Goal: Transaction & Acquisition: Book appointment/travel/reservation

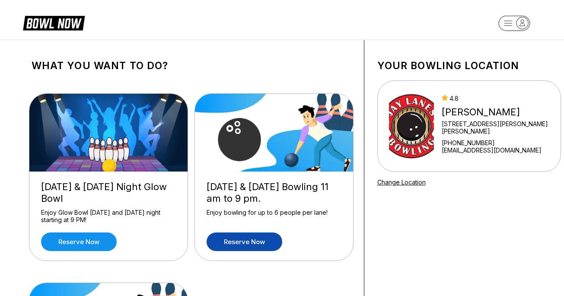
click at [268, 241] on link "Reserve now" at bounding box center [245, 242] width 76 height 19
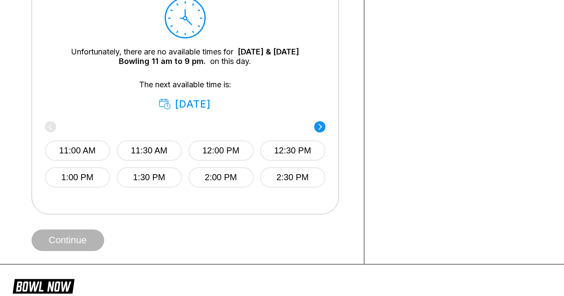
scroll to position [435, 0]
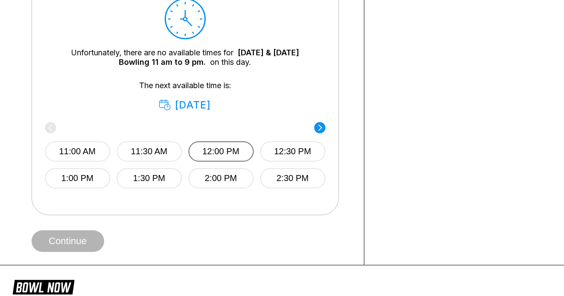
click at [218, 155] on button "12:00 PM" at bounding box center [220, 151] width 65 height 20
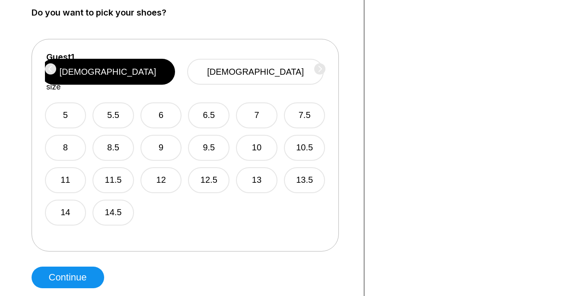
scroll to position [692, 0]
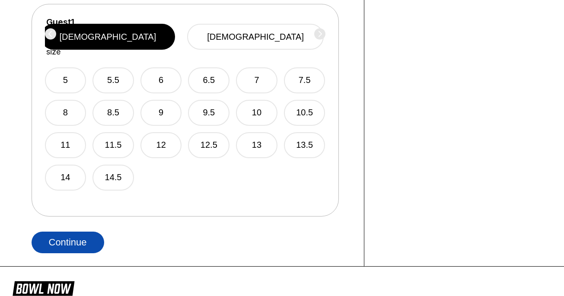
click at [89, 245] on button "Continue" at bounding box center [68, 243] width 73 height 22
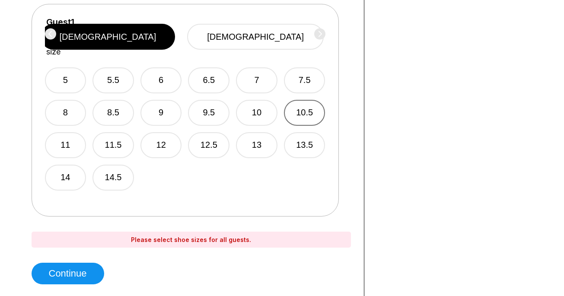
click at [300, 109] on button "10.5" at bounding box center [304, 113] width 41 height 26
click at [319, 32] on div "Guest 1 Select shoe size [DEMOGRAPHIC_DATA] [DEMOGRAPHIC_DATA]" at bounding box center [185, 36] width 280 height 39
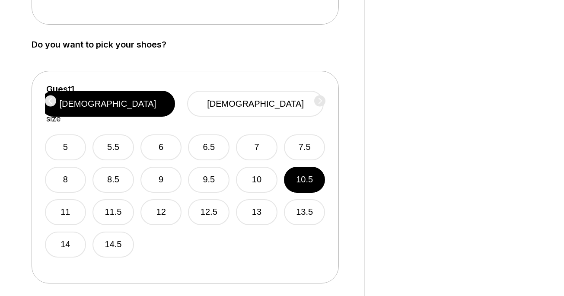
scroll to position [538, 0]
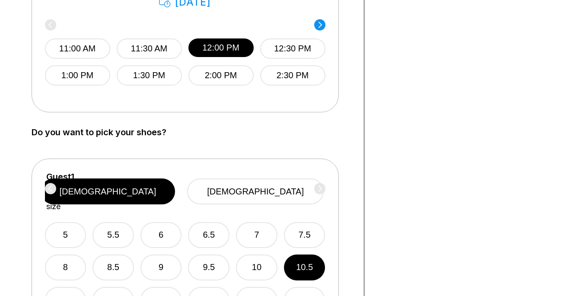
click at [74, 186] on label "Select shoe size" at bounding box center [60, 197] width 28 height 29
click at [319, 191] on div "Guest 1 Select shoe size [DEMOGRAPHIC_DATA] [DEMOGRAPHIC_DATA]" at bounding box center [185, 191] width 280 height 39
click at [283, 195] on button "[DEMOGRAPHIC_DATA]" at bounding box center [255, 191] width 137 height 26
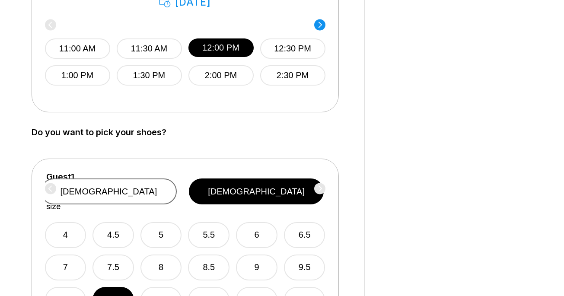
click at [177, 194] on button "[DEMOGRAPHIC_DATA]" at bounding box center [109, 191] width 137 height 26
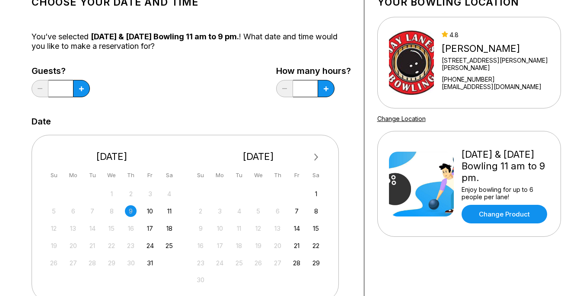
scroll to position [62, 0]
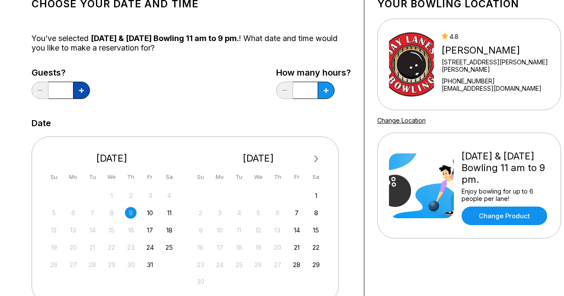
click at [83, 94] on button at bounding box center [81, 90] width 17 height 17
type input "*"
click at [332, 89] on button at bounding box center [326, 90] width 17 height 17
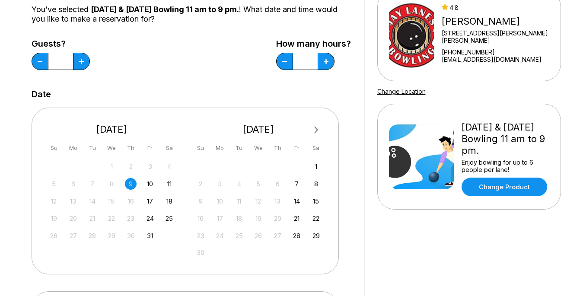
scroll to position [89, 0]
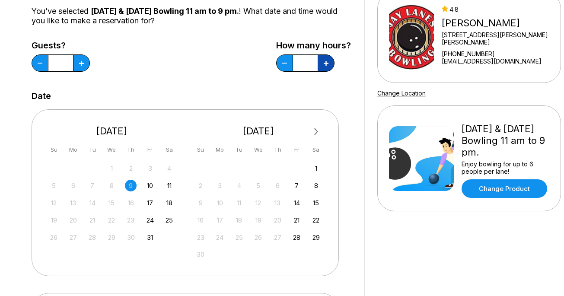
click at [326, 64] on icon at bounding box center [326, 63] width 5 height 5
type input "*"
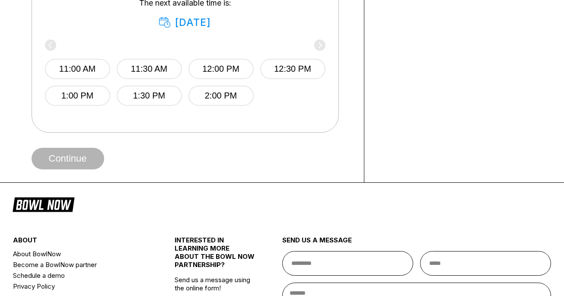
scroll to position [518, 0]
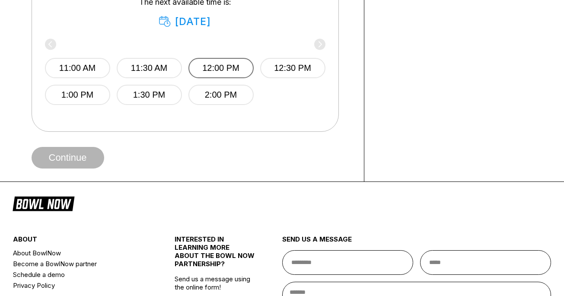
click at [227, 71] on button "12:00 PM" at bounding box center [220, 68] width 65 height 20
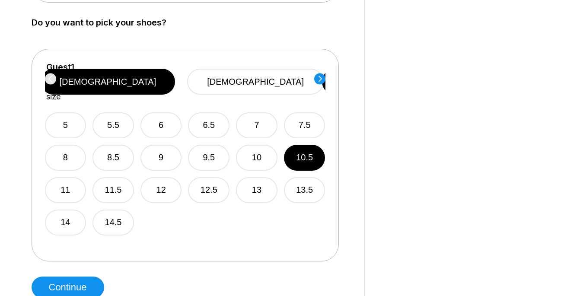
scroll to position [657, 0]
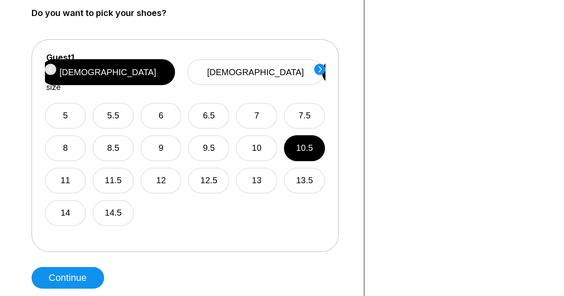
click at [318, 71] on circle at bounding box center [319, 69] width 11 height 11
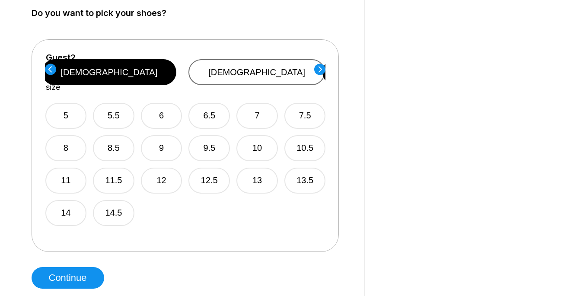
click at [277, 70] on button "[DEMOGRAPHIC_DATA]" at bounding box center [256, 72] width 137 height 26
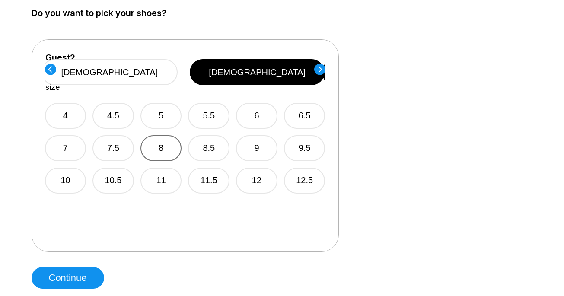
click at [166, 140] on button "8" at bounding box center [160, 148] width 41 height 26
click at [319, 70] on circle at bounding box center [319, 69] width 11 height 11
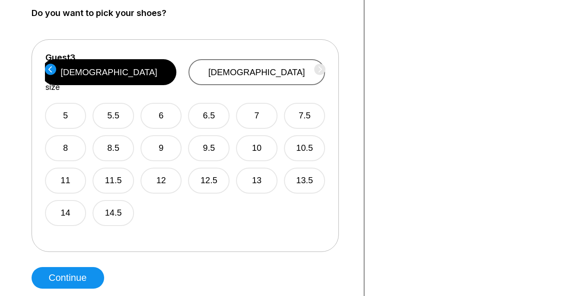
click at [277, 64] on button "[DEMOGRAPHIC_DATA]" at bounding box center [256, 72] width 137 height 26
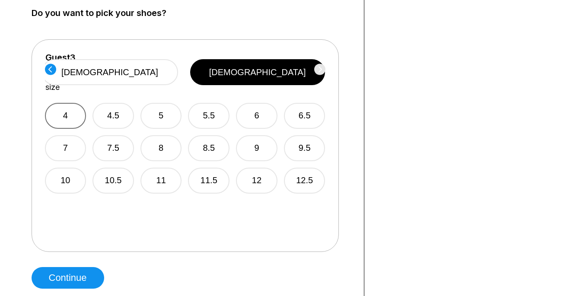
click at [68, 103] on button "4" at bounding box center [65, 116] width 41 height 26
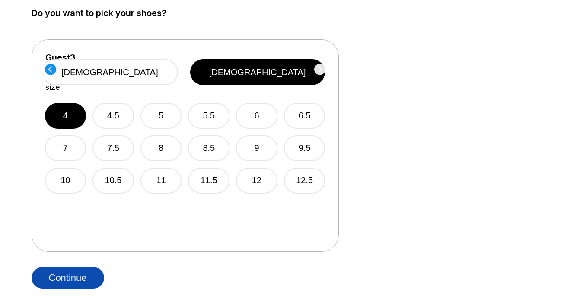
click at [77, 274] on button "Continue" at bounding box center [68, 278] width 73 height 22
select select "**"
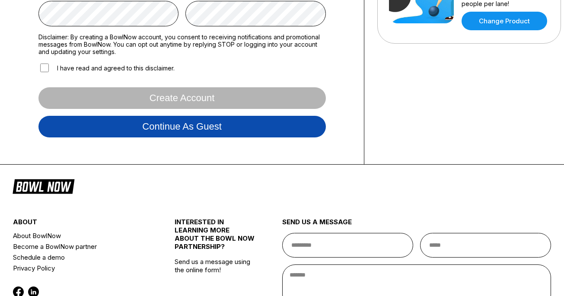
click at [218, 132] on button "Continue as guest" at bounding box center [181, 127] width 287 height 22
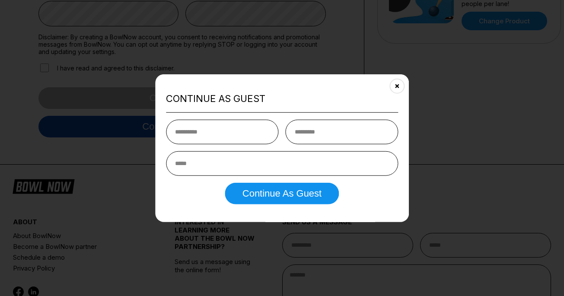
scroll to position [162, 0]
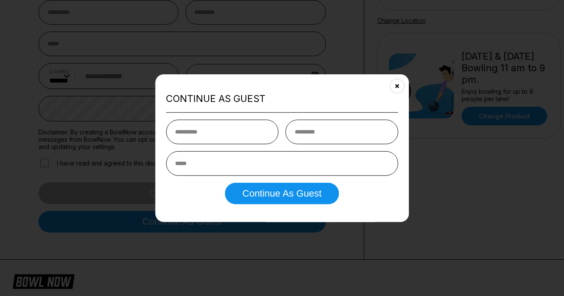
click at [263, 130] on input "text" at bounding box center [222, 132] width 113 height 25
type input "******"
click at [277, 165] on input "email" at bounding box center [282, 163] width 232 height 25
click at [398, 83] on button "Close" at bounding box center [396, 85] width 21 height 21
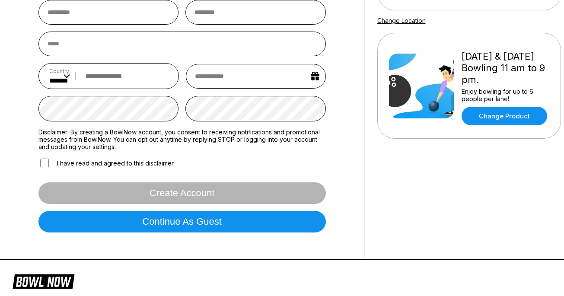
scroll to position [0, 0]
